Goal: Find specific page/section: Find specific page/section

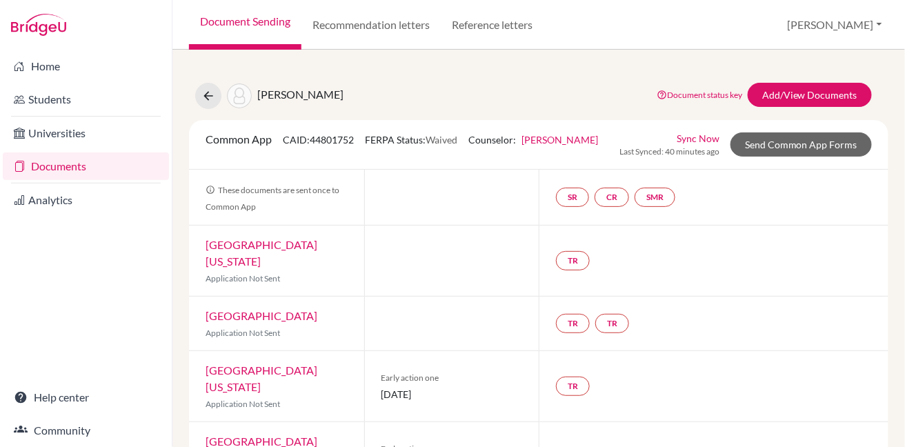
scroll to position [221, 0]
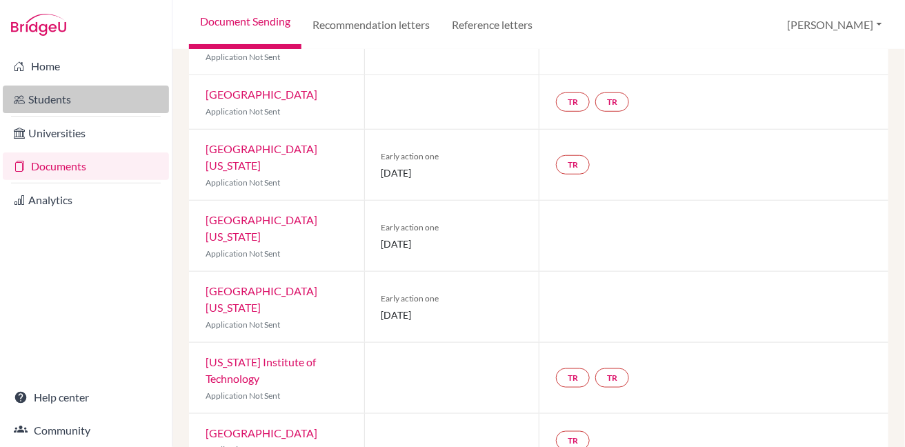
click at [50, 101] on link "Students" at bounding box center [86, 100] width 166 height 28
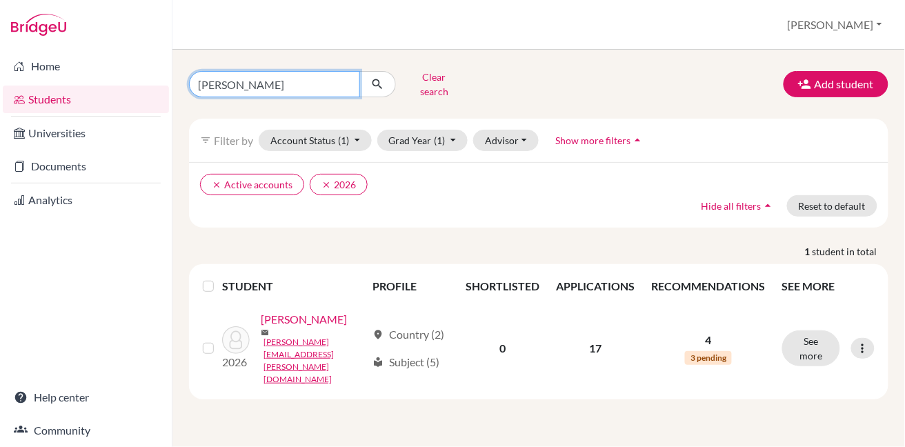
click at [346, 79] on input "[PERSON_NAME]" at bounding box center [274, 84] width 171 height 26
type input "[PERSON_NAME]"
click at [372, 77] on icon "submit" at bounding box center [377, 84] width 14 height 14
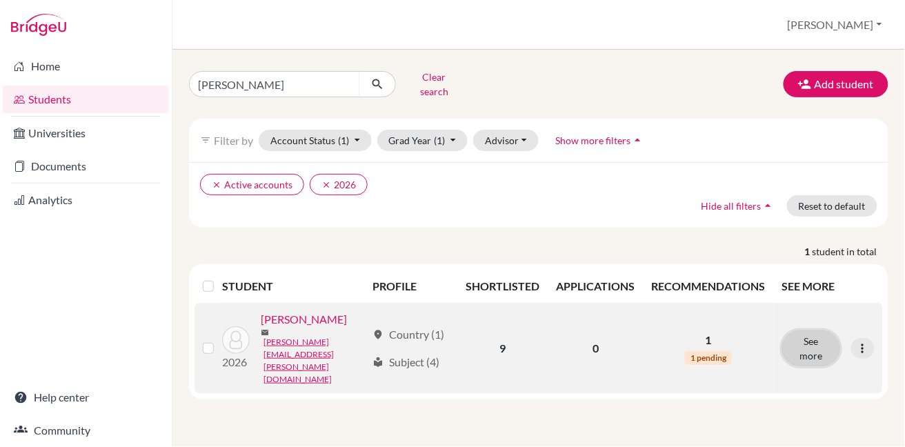
click at [816, 330] on button "See more" at bounding box center [811, 348] width 58 height 36
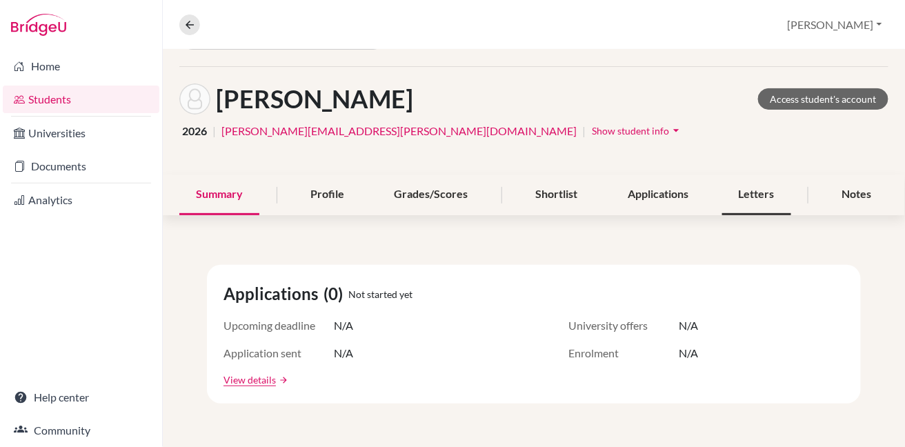
scroll to position [42, 0]
click at [754, 195] on div "Letters" at bounding box center [756, 195] width 69 height 41
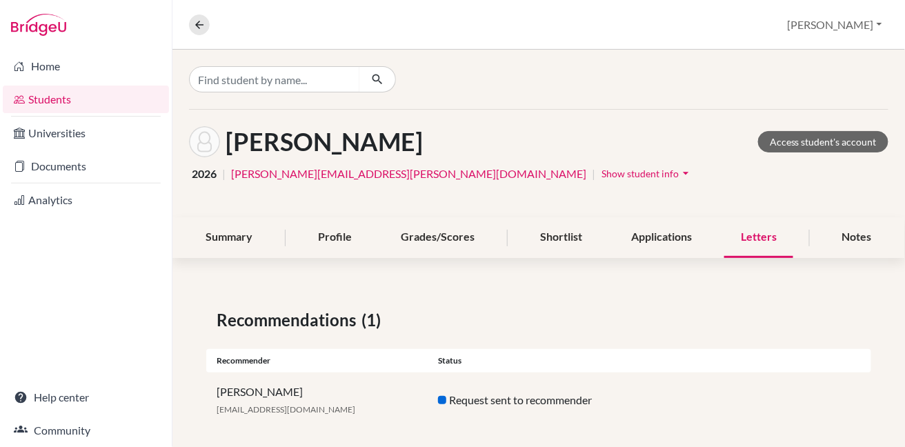
scroll to position [13, 0]
